Goal: Task Accomplishment & Management: Manage account settings

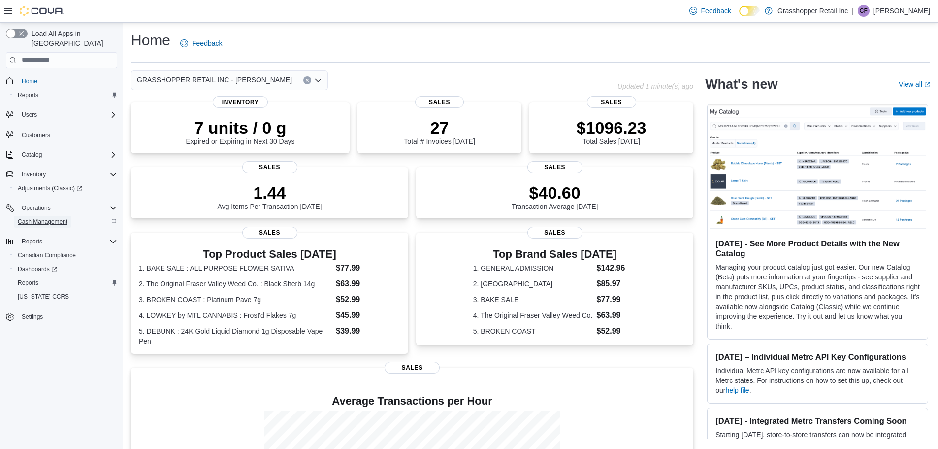
click at [49, 218] on span "Cash Management" at bounding box center [43, 222] width 50 height 8
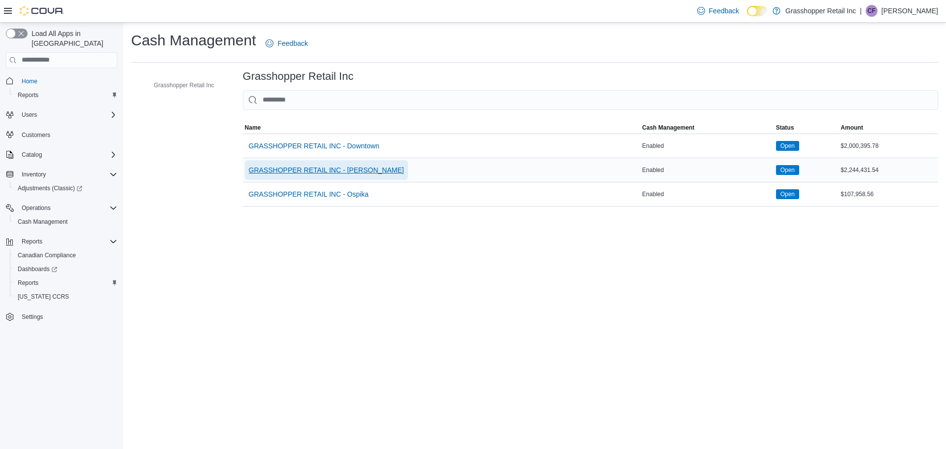
click at [327, 170] on span "GRASSHOPPER RETAIL INC - [PERSON_NAME]" at bounding box center [326, 170] width 155 height 10
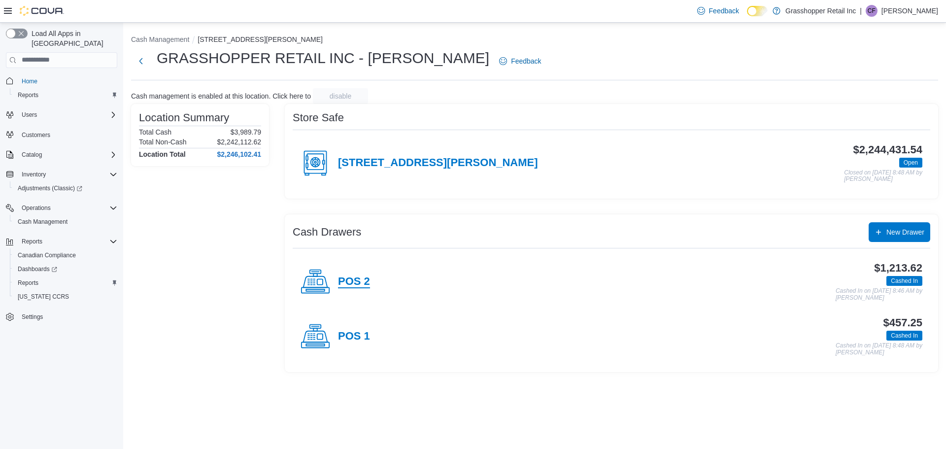
click at [354, 280] on h4 "POS 2" at bounding box center [354, 281] width 32 height 13
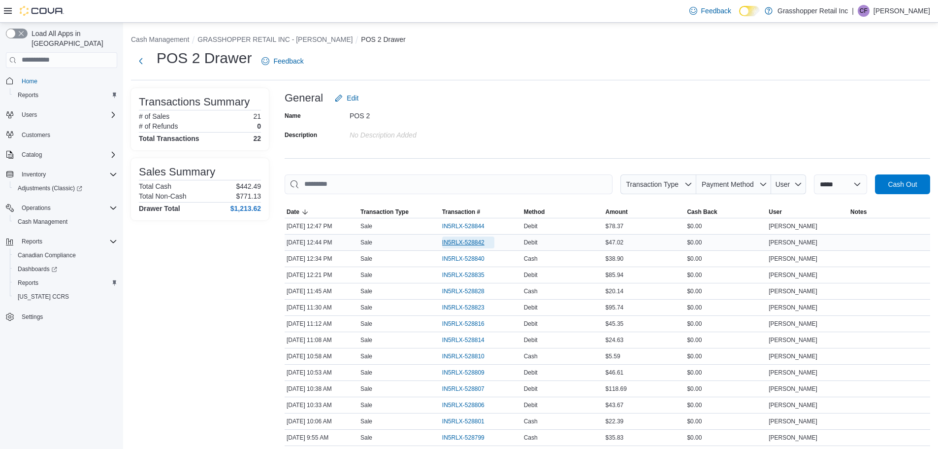
click at [464, 245] on span "IN5RLX-528842" at bounding box center [463, 242] width 42 height 8
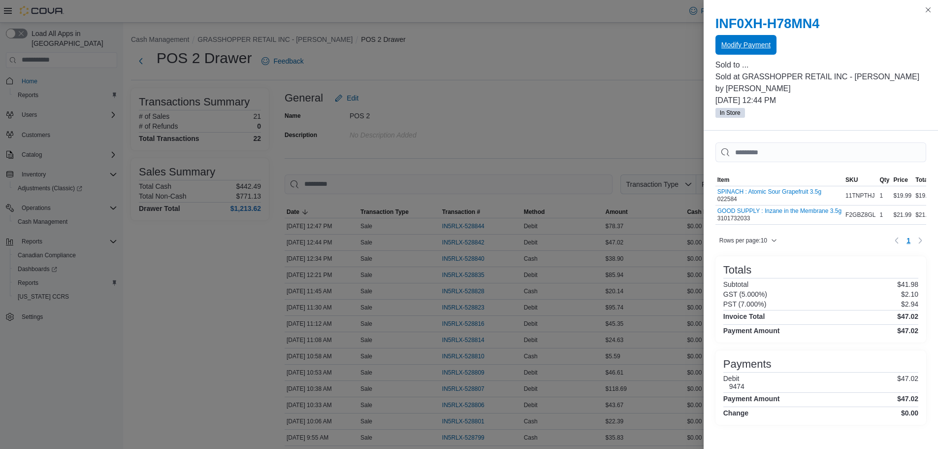
click at [730, 53] on span "Modify Payment" at bounding box center [746, 45] width 49 height 20
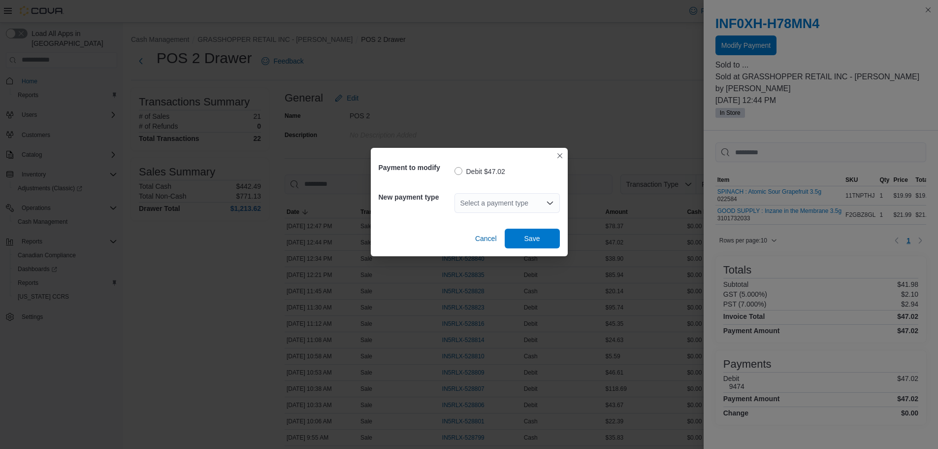
click at [550, 199] on icon "Open list of options" at bounding box center [550, 203] width 8 height 8
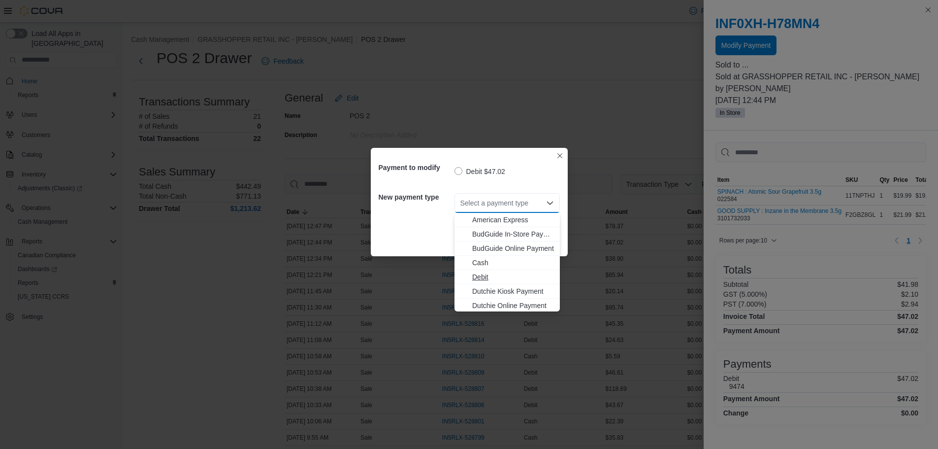
click at [506, 278] on span "Debit" at bounding box center [513, 277] width 82 height 10
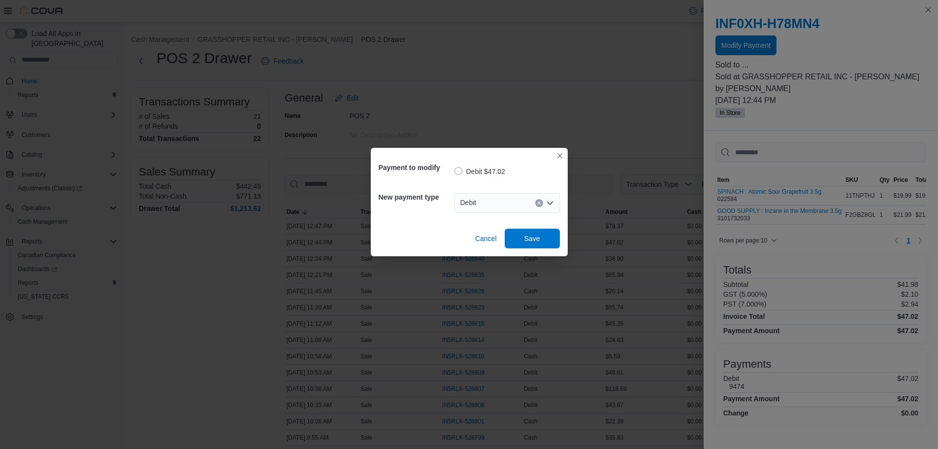
click at [556, 204] on div "Debit Combo box. Selected. Debit. Press Backspace to delete Debit. Combo box in…" at bounding box center [507, 203] width 105 height 20
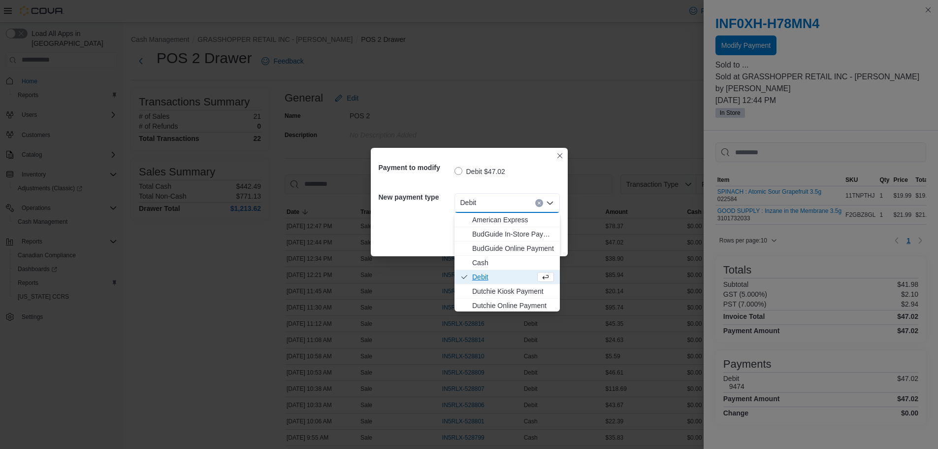
click at [553, 204] on icon "Close list of options" at bounding box center [550, 203] width 8 height 8
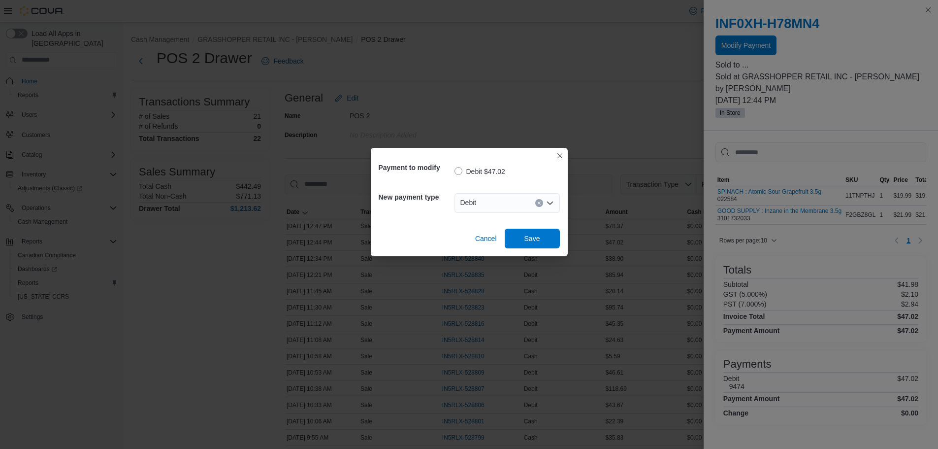
click at [553, 204] on icon "Open list of options" at bounding box center [550, 203] width 8 height 8
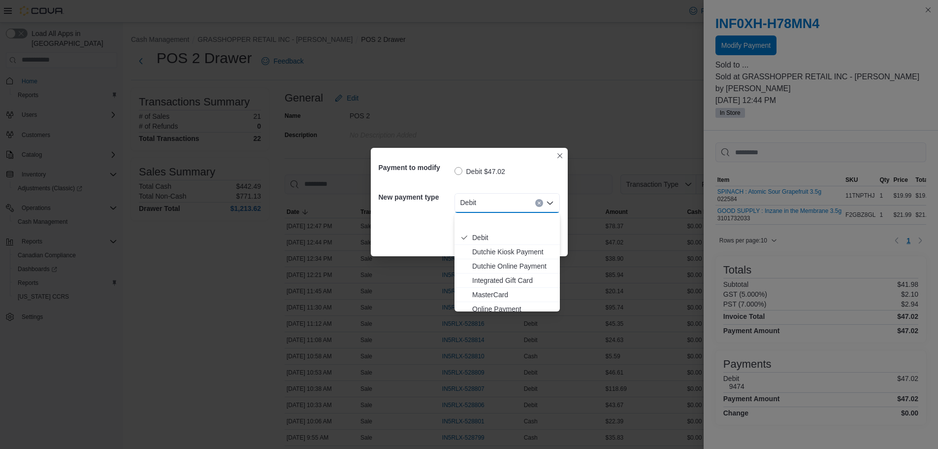
scroll to position [73, 0]
click at [493, 300] on span "Visa" at bounding box center [513, 304] width 82 height 10
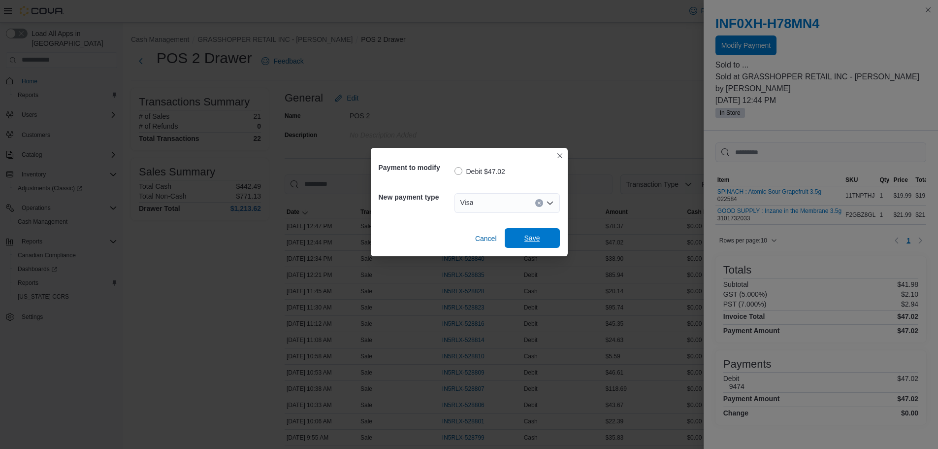
click at [531, 232] on span "Save" at bounding box center [532, 238] width 43 height 20
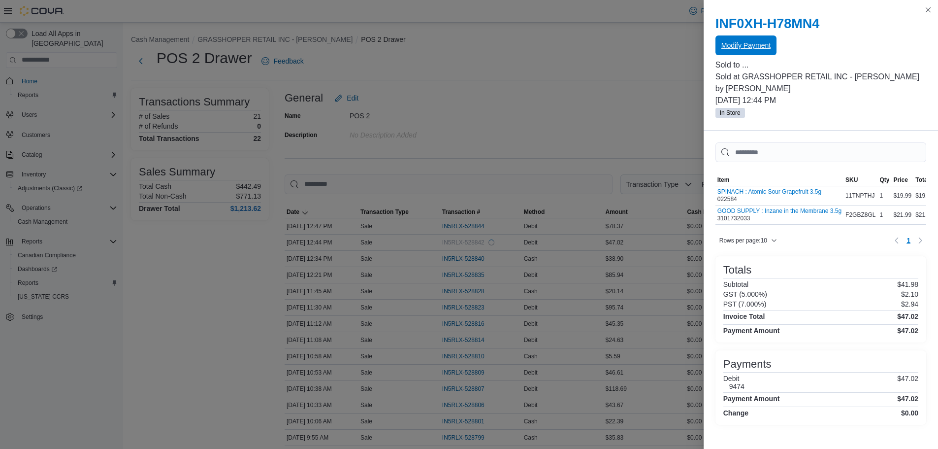
scroll to position [0, 0]
